Goal: Task Accomplishment & Management: Use online tool/utility

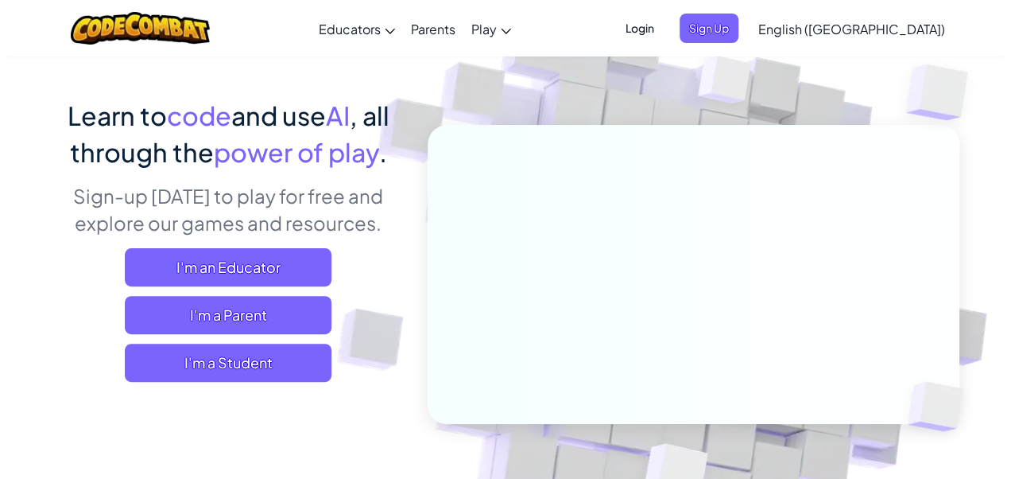
scroll to position [178, 0]
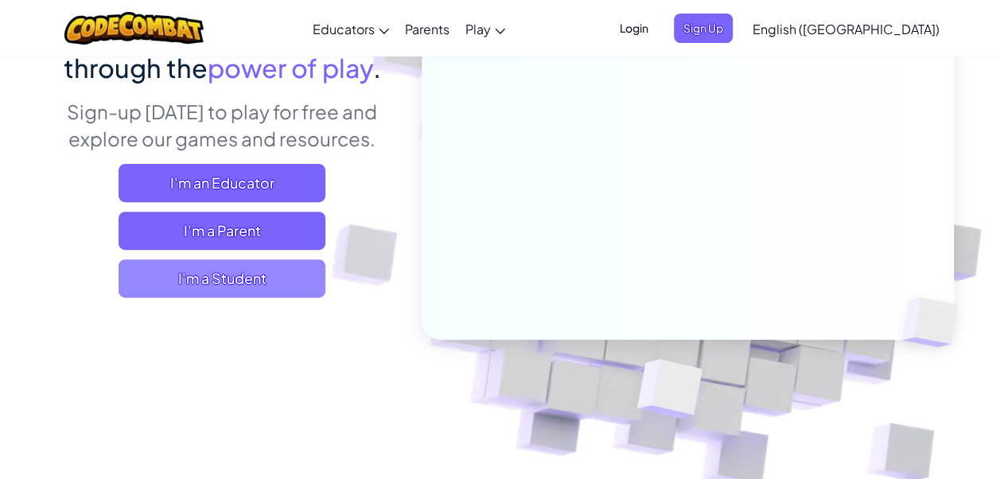
click at [275, 267] on span "I'm a Student" at bounding box center [221, 278] width 207 height 38
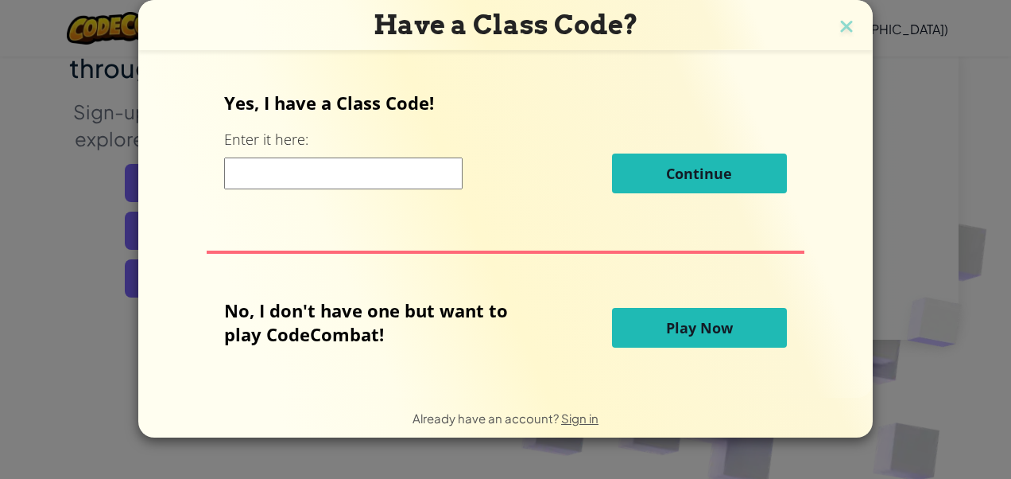
click at [654, 323] on button "Play Now" at bounding box center [699, 328] width 175 height 40
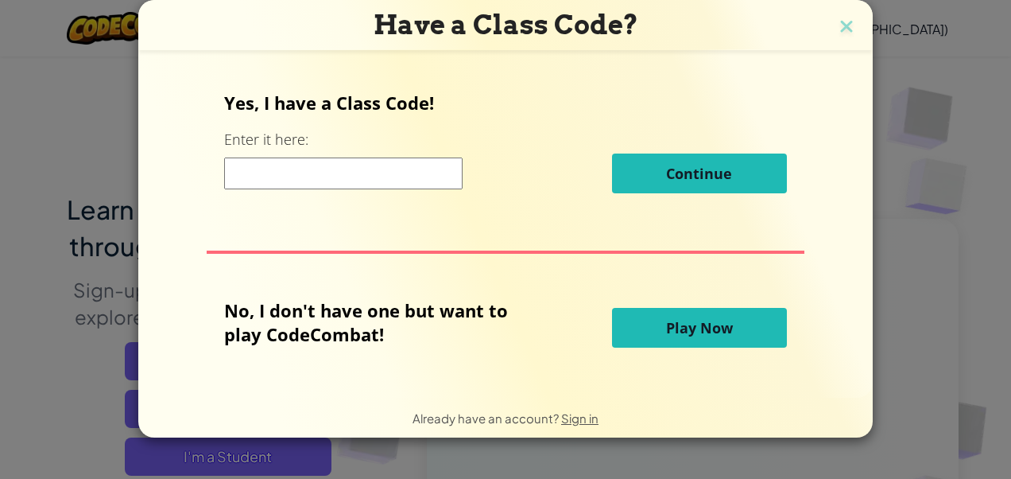
click at [654, 323] on button "Play Now" at bounding box center [699, 328] width 175 height 40
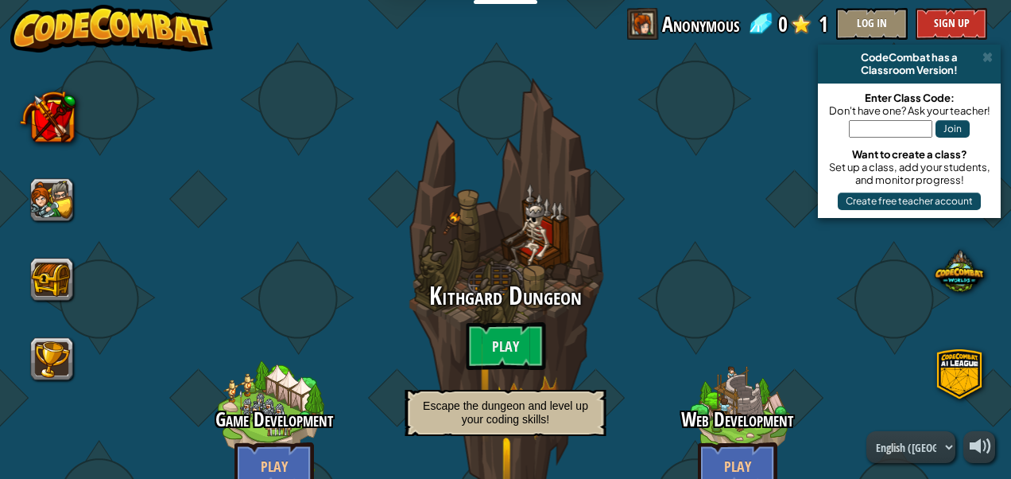
click at [654, 323] on div "Web Development Play Learn HTML, scripting and more!" at bounding box center [737, 434] width 252 height 252
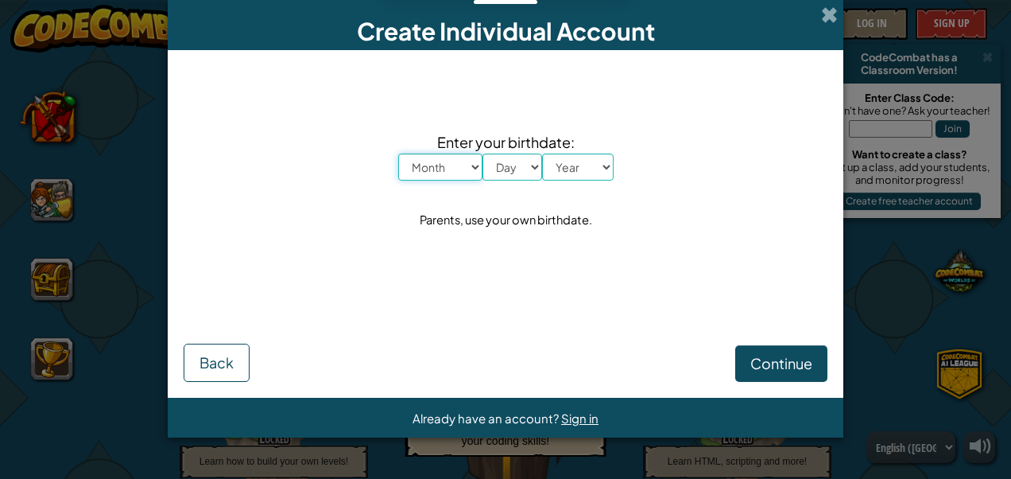
click at [438, 165] on select "Month January February March April May June July August September October Novem…" at bounding box center [440, 166] width 84 height 27
select select "4"
click at [398, 153] on select "Month January February March April May June July August September October Novem…" at bounding box center [440, 166] width 84 height 27
click at [498, 161] on select "Day 1 2 3 4 5 6 7 8 9 10 11 12 13 14 15 16 17 18 19 20 21 22 23 24 25 26 27 28 …" at bounding box center [513, 166] width 60 height 27
click at [601, 247] on div "Enter your birthdate: Month January February March April May June July August S…" at bounding box center [506, 180] width 644 height 229
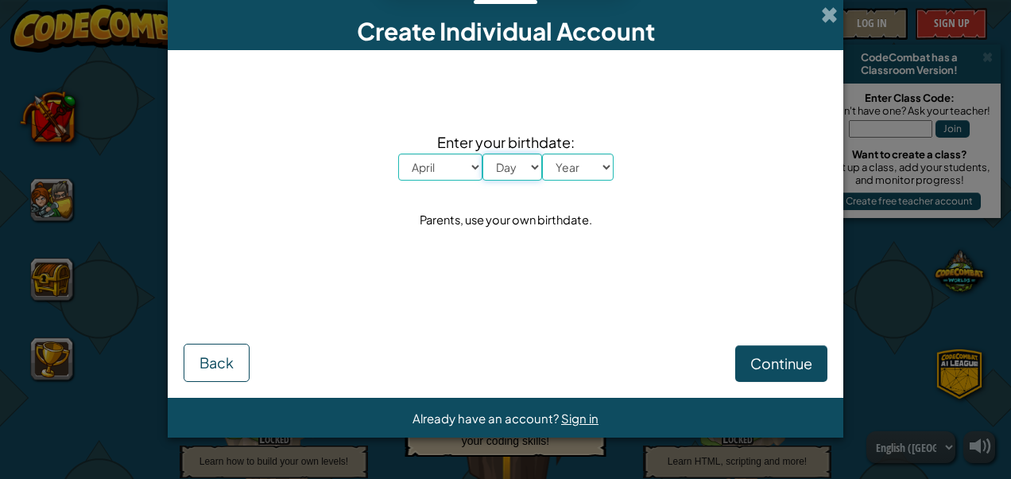
click at [514, 172] on select "Day 1 2 3 4 5 6 7 8 9 10 11 12 13 14 15 16 17 18 19 20 21 22 23 24 25 26 27 28 …" at bounding box center [513, 166] width 60 height 27
select select "9"
click at [483, 153] on select "Day 1 2 3 4 5 6 7 8 9 10 11 12 13 14 15 16 17 18 19 20 21 22 23 24 25 26 27 28 …" at bounding box center [513, 166] width 60 height 27
click at [580, 157] on select "Year 2025 2024 2023 2022 2021 2020 2019 2018 2017 2016 2015 2014 2013 2012 2011…" at bounding box center [578, 166] width 72 height 27
click at [542, 153] on select "Year 2025 2024 2023 2022 2021 2020 2019 2018 2017 2016 2015 2014 2013 2012 2011…" at bounding box center [578, 166] width 72 height 27
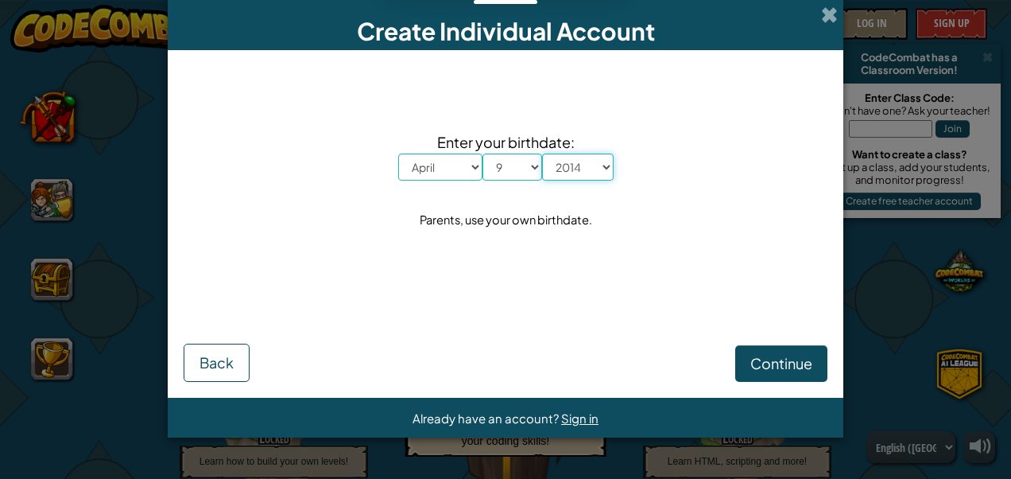
click at [582, 180] on select "Year 2025 2024 2023 2022 2021 2020 2019 2018 2017 2016 2015 2014 2013 2012 2011…" at bounding box center [578, 166] width 72 height 27
select select "2008"
click at [542, 153] on select "Year 2025 2024 2023 2022 2021 2020 2019 2018 2017 2016 2015 2014 2013 2012 2011…" at bounding box center [578, 166] width 72 height 27
click at [751, 367] on span "Continue" at bounding box center [782, 363] width 62 height 18
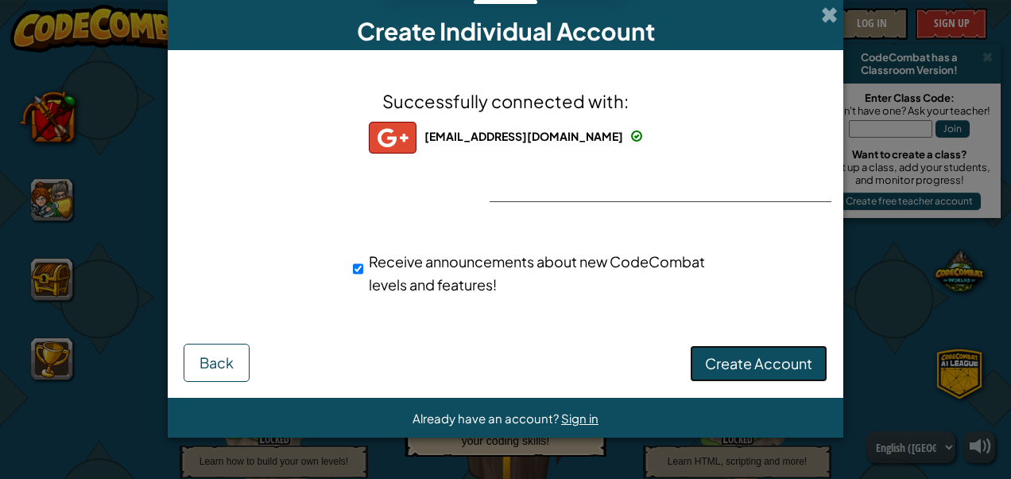
click at [730, 358] on span "Create Account" at bounding box center [758, 363] width 107 height 18
click at [363, 272] on input "Receive announcements about new CodeCombat levels and features!" at bounding box center [358, 269] width 10 height 32
checkbox input "false"
click at [720, 369] on button "Create Account" at bounding box center [759, 363] width 138 height 37
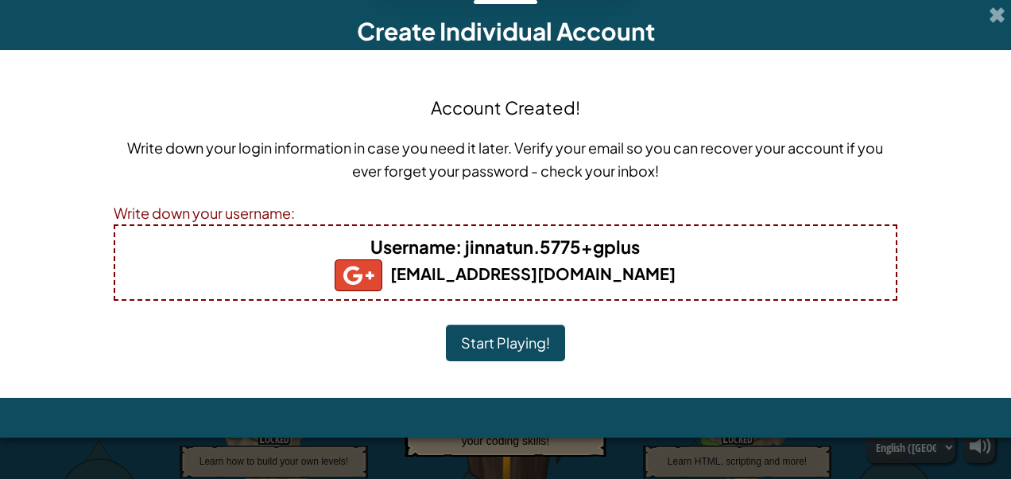
click at [636, 230] on div "Username : jinnatun.5775+gplus jinnatun.5775@gmail.com" at bounding box center [506, 262] width 784 height 76
click at [597, 250] on b "Username : jinnatun.5775+gplus" at bounding box center [506, 246] width 270 height 22
click at [522, 341] on button "Start Playing!" at bounding box center [505, 342] width 119 height 37
click at [154, 156] on p "Write down your login information in case you need it later. Verify your email …" at bounding box center [506, 159] width 784 height 46
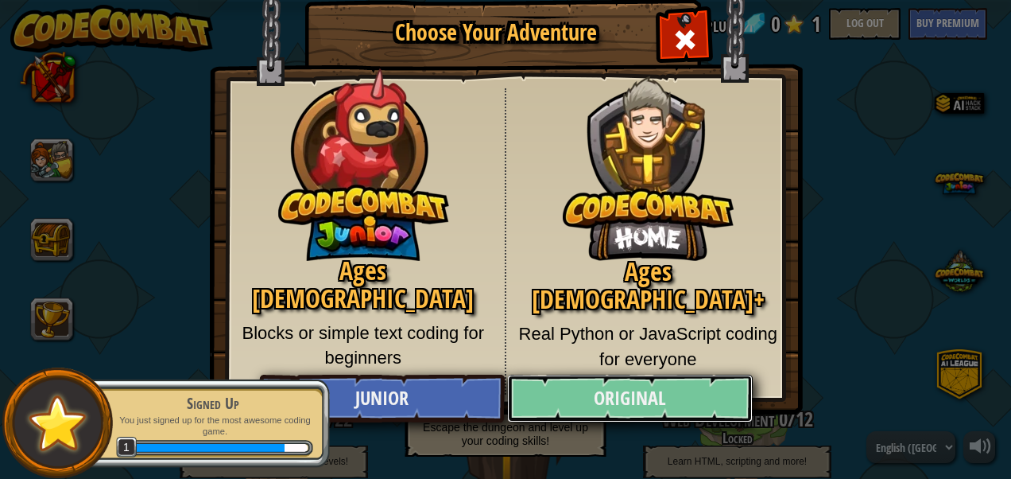
click at [602, 398] on link "Original" at bounding box center [629, 399] width 245 height 48
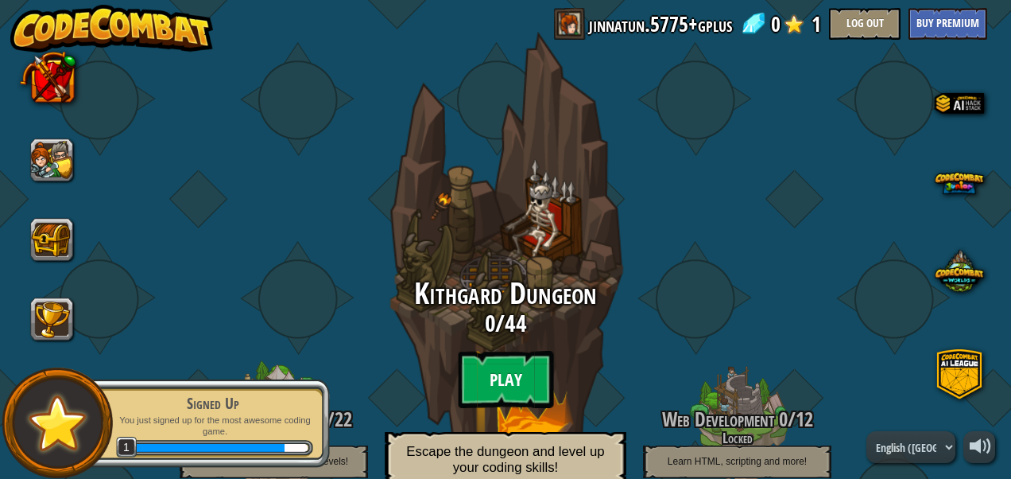
click at [531, 385] on btn "Play" at bounding box center [505, 379] width 95 height 57
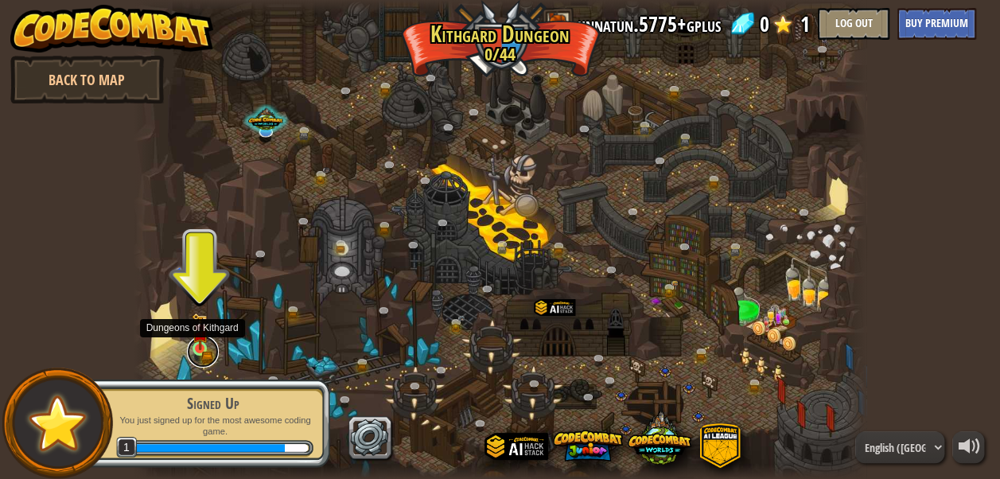
click at [199, 362] on link at bounding box center [203, 352] width 32 height 32
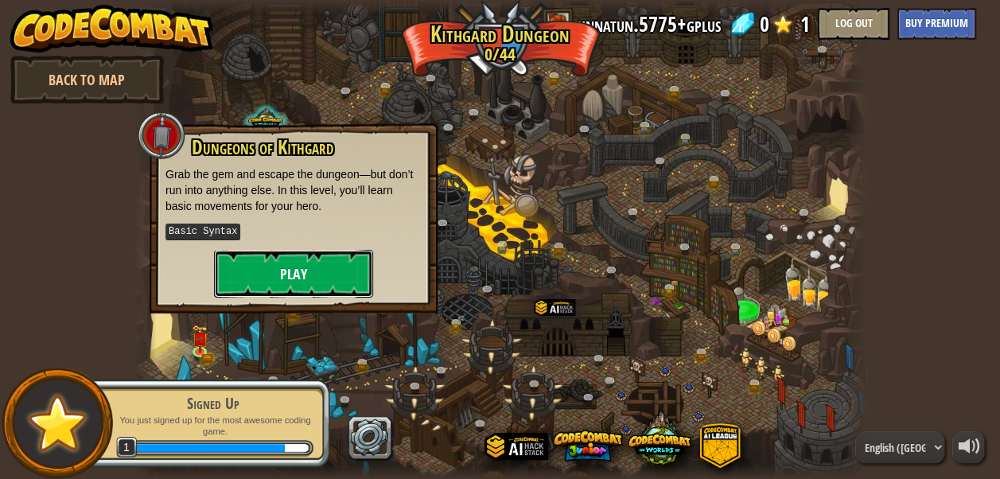
click at [272, 264] on button "Play" at bounding box center [293, 274] width 159 height 48
